Goal: Task Accomplishment & Management: Manage account settings

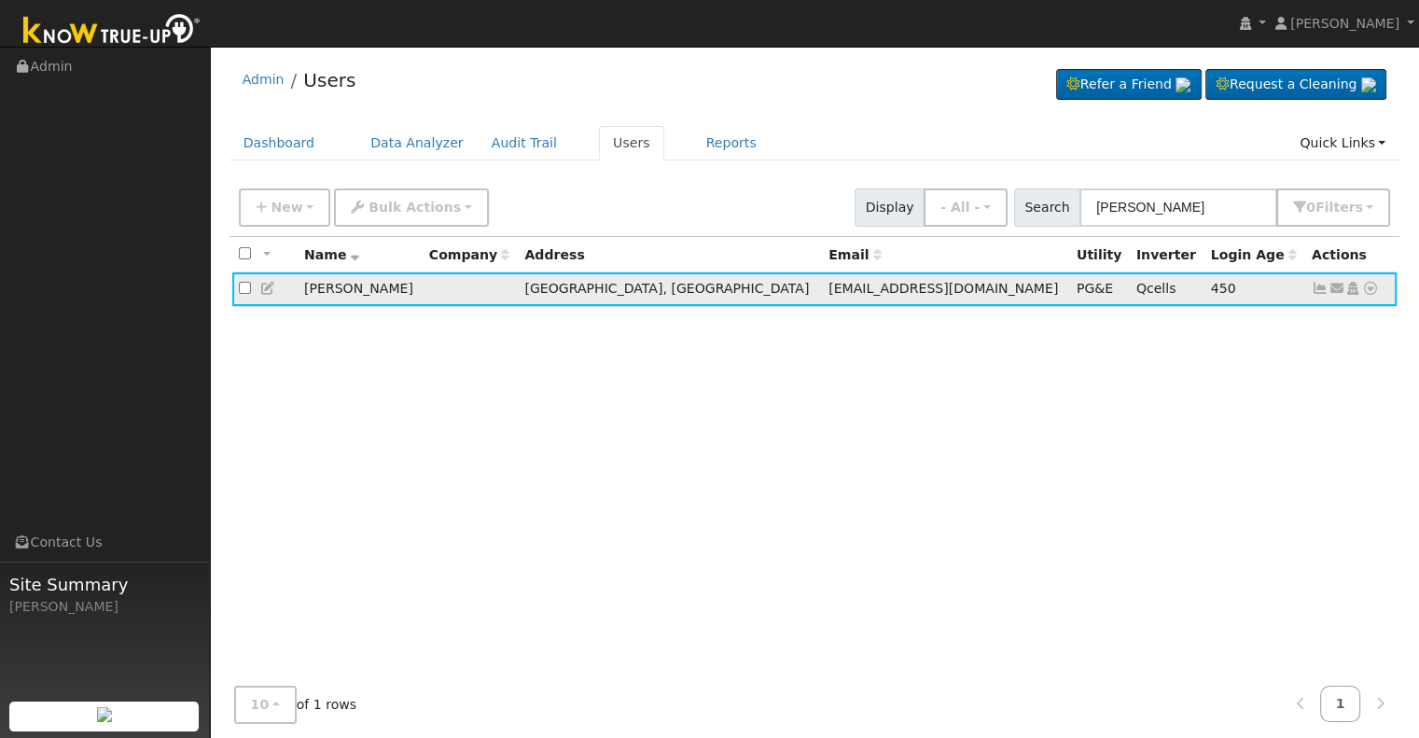
click at [1321, 290] on icon at bounding box center [1320, 288] width 17 height 13
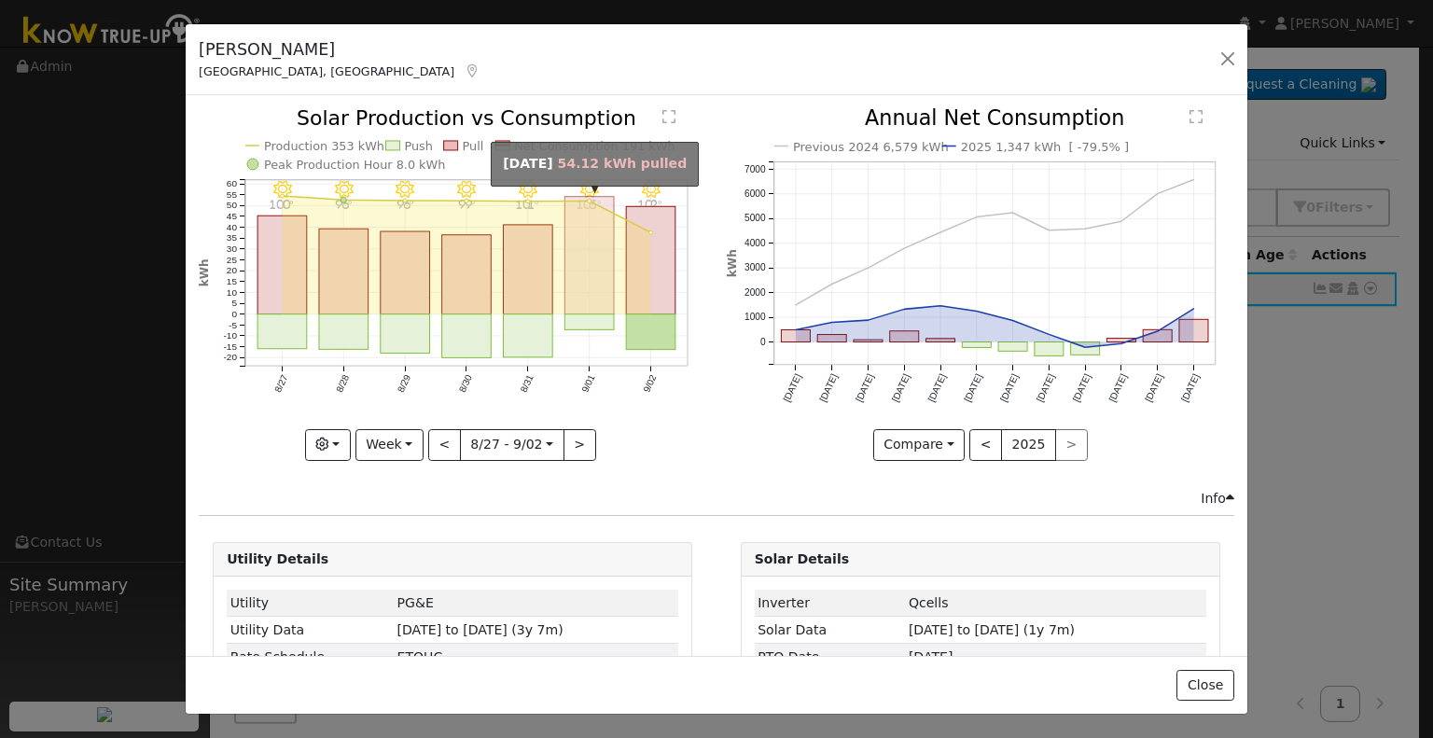
click at [582, 294] on rect "onclick=""" at bounding box center [589, 256] width 49 height 118
type input "[DATE]"
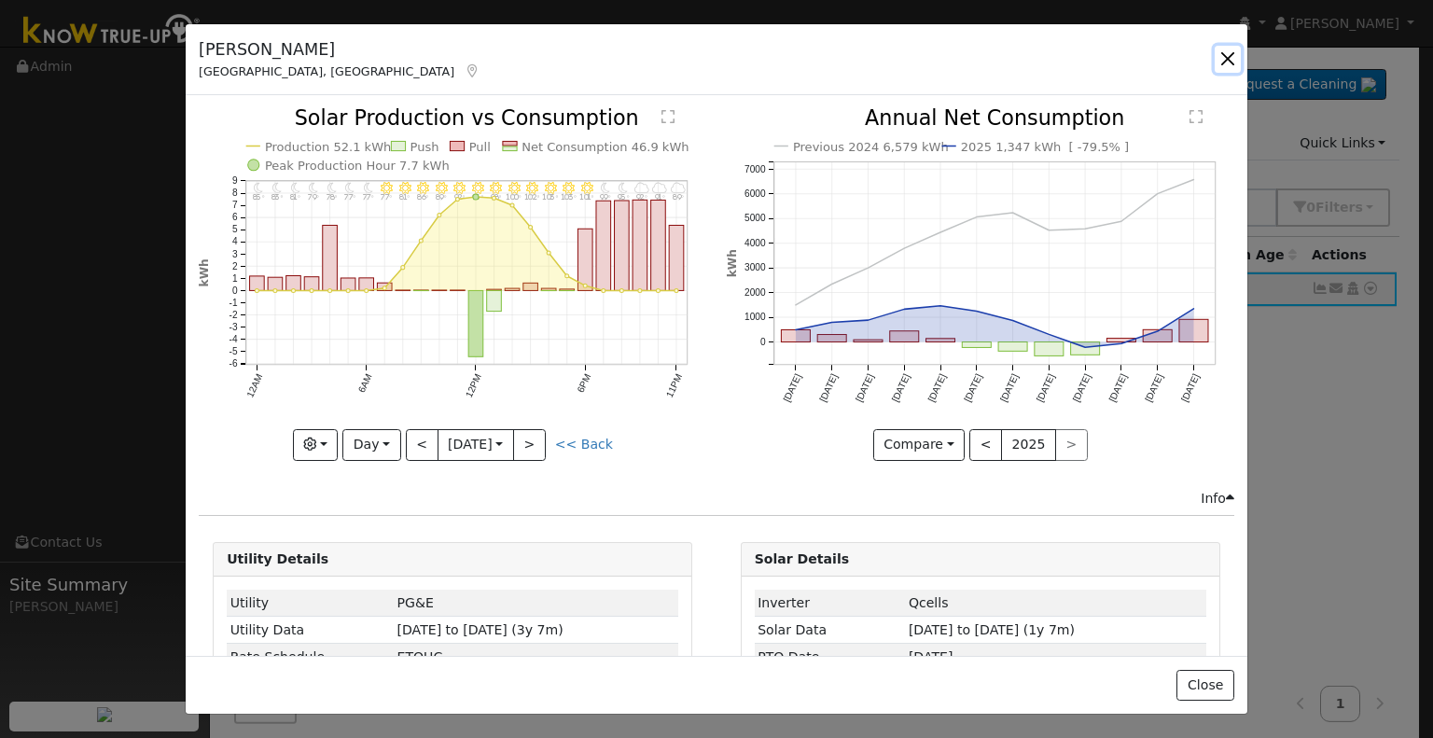
click at [1228, 60] on button "button" at bounding box center [1228, 59] width 26 height 26
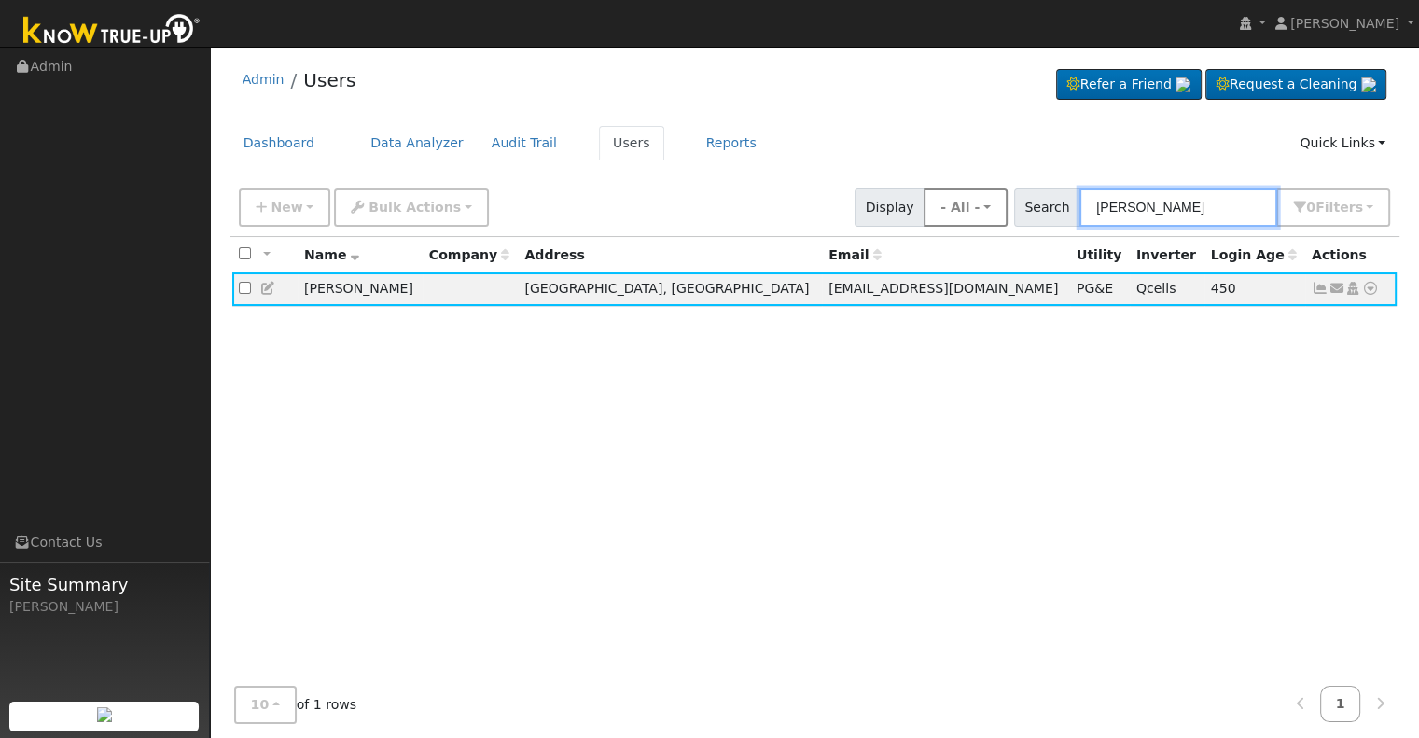
drag, startPoint x: 1211, startPoint y: 204, endPoint x: 1006, endPoint y: 218, distance: 205.7
click at [1006, 218] on div "New Add User Quick Add Quick Connect Quick Convert Lead Bulk Actions Send Email…" at bounding box center [814, 204] width 1159 height 45
click at [1317, 285] on icon at bounding box center [1320, 288] width 17 height 13
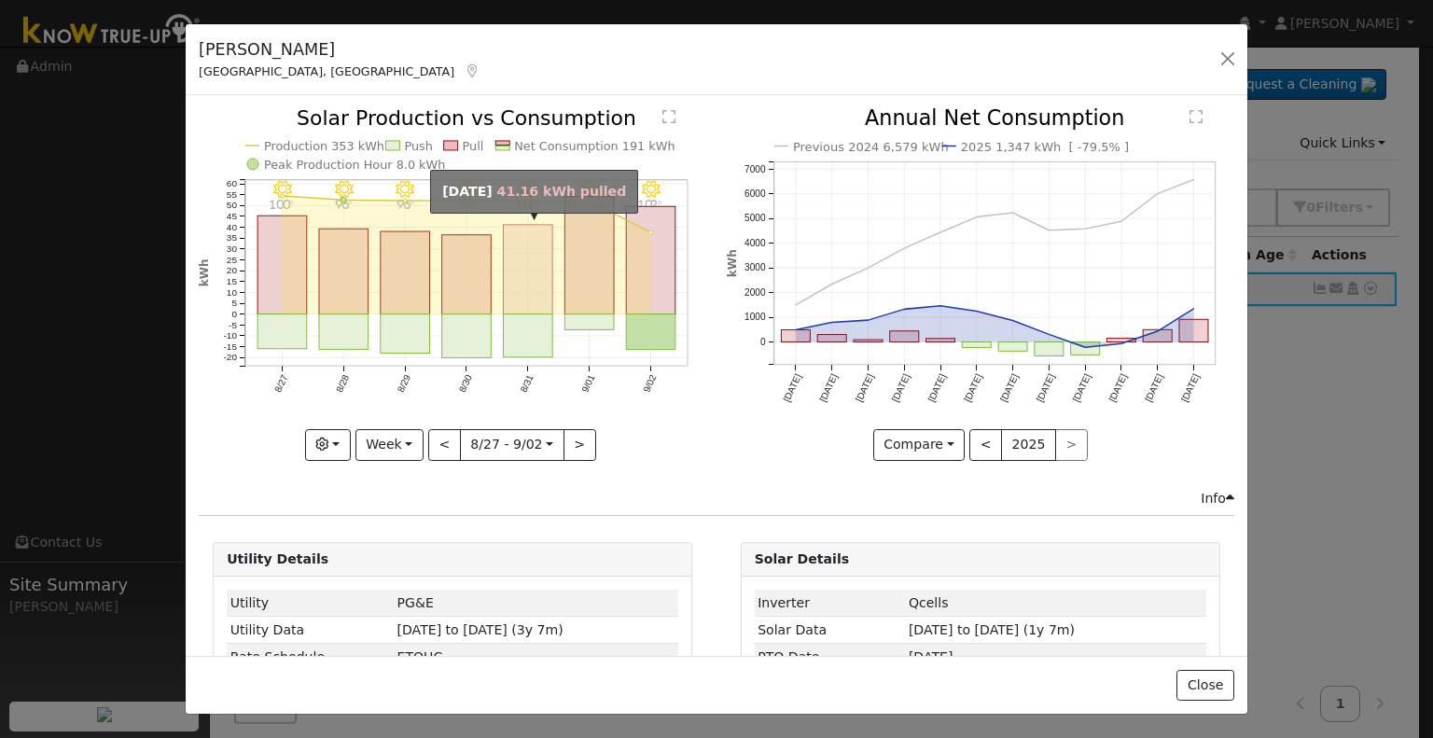
click at [545, 272] on rect "onclick=""" at bounding box center [528, 270] width 49 height 90
type input "[DATE]"
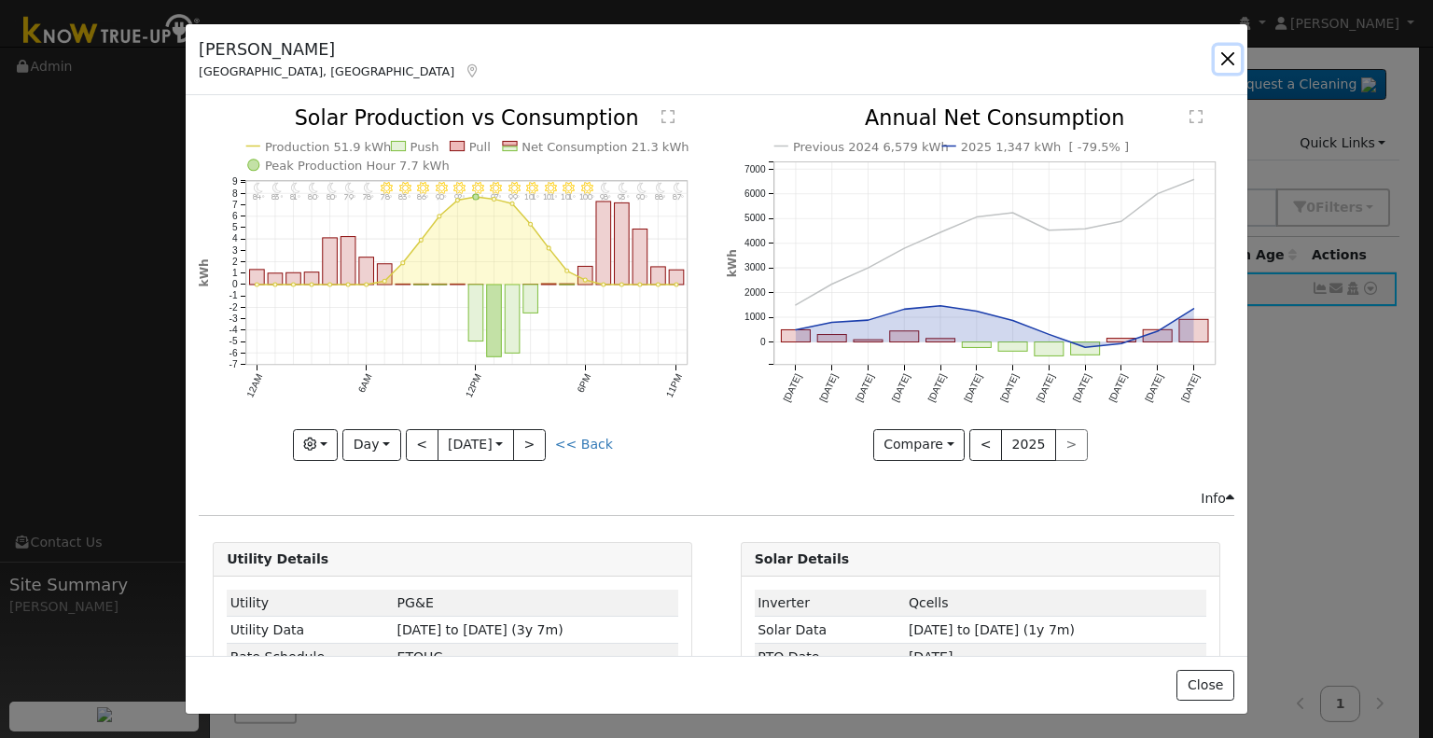
click at [1223, 56] on button "button" at bounding box center [1228, 59] width 26 height 26
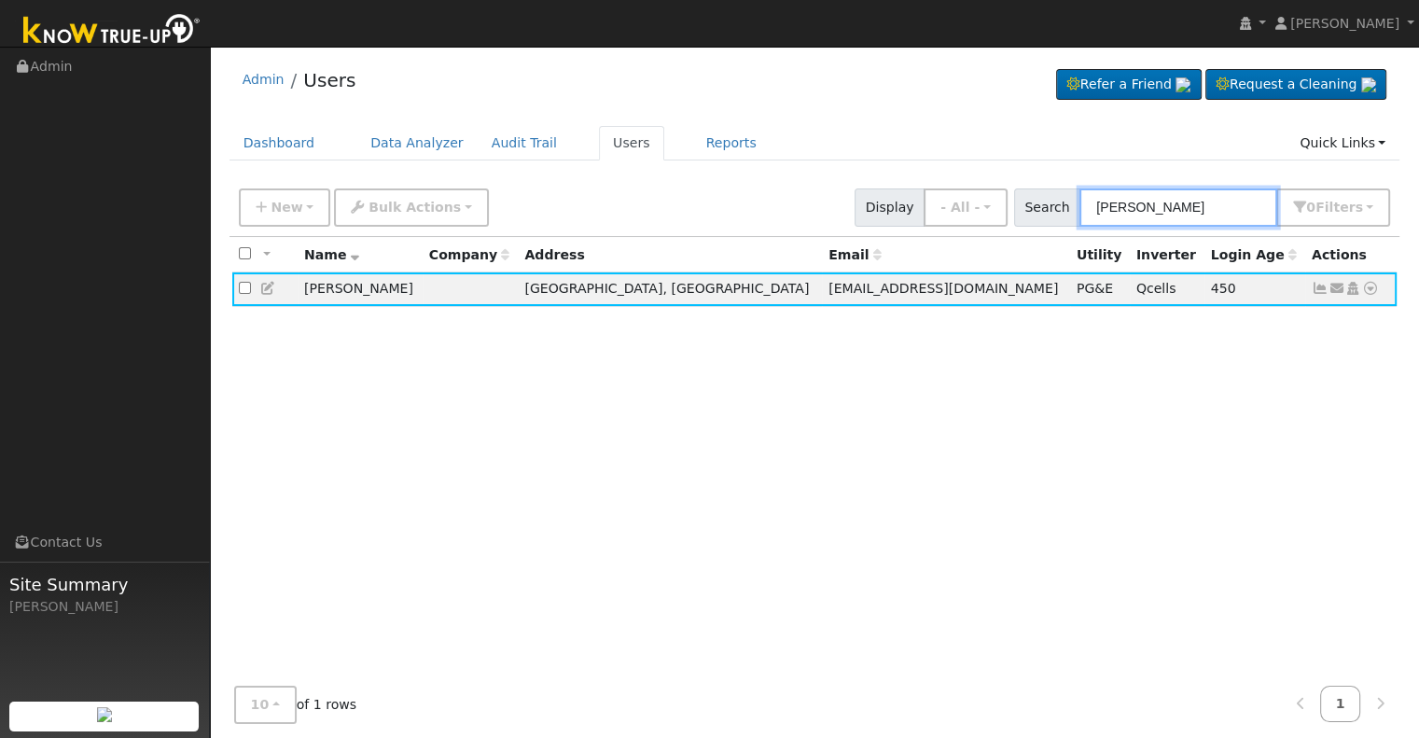
drag, startPoint x: 1206, startPoint y: 208, endPoint x: 1038, endPoint y: 209, distance: 167.9
click at [1038, 209] on div "Search [PERSON_NAME] 0 Filter s Role Show - All - Show Leads Admin Billing Admi…" at bounding box center [1202, 207] width 377 height 38
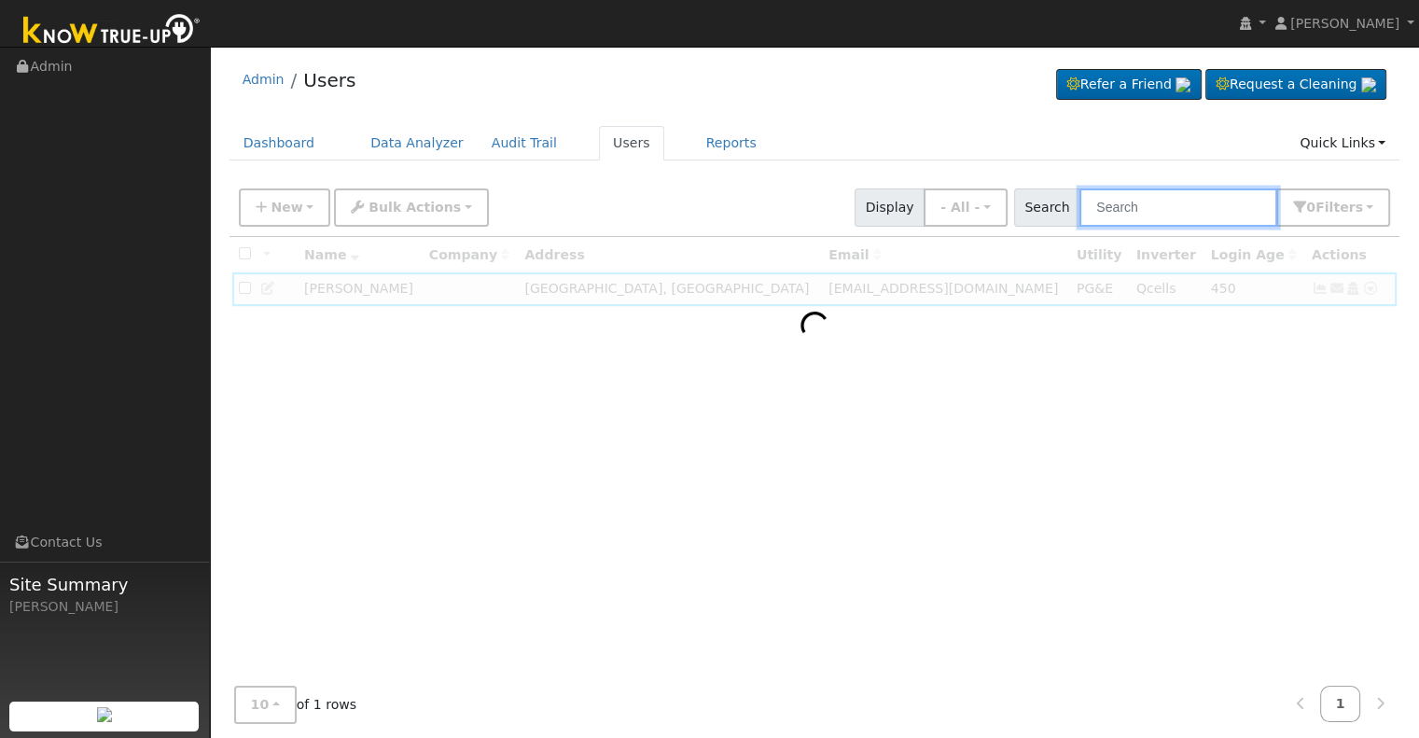
paste input "[PERSON_NAME]"
type input "[PERSON_NAME]"
